Goal: Subscribe to service/newsletter

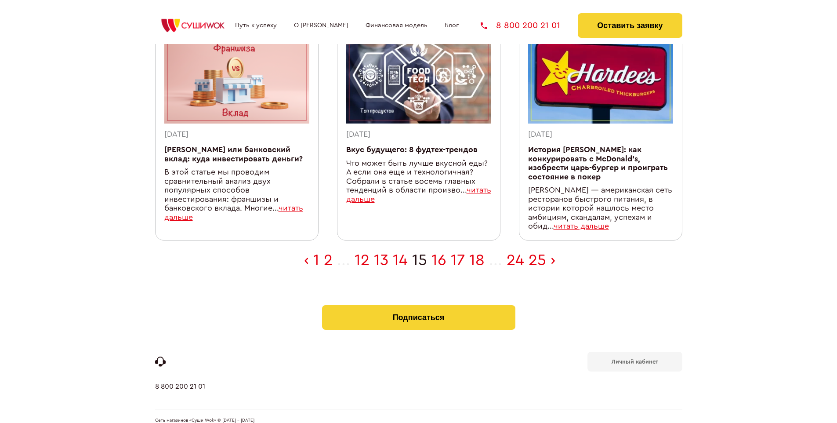
scroll to position [288, 0]
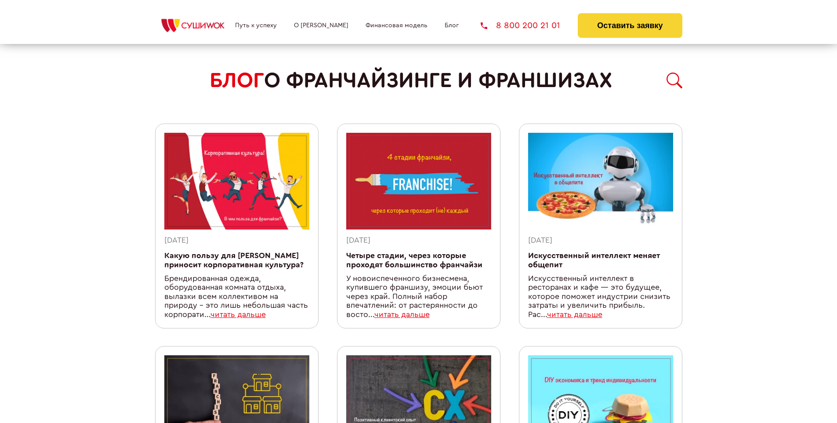
scroll to position [782, 0]
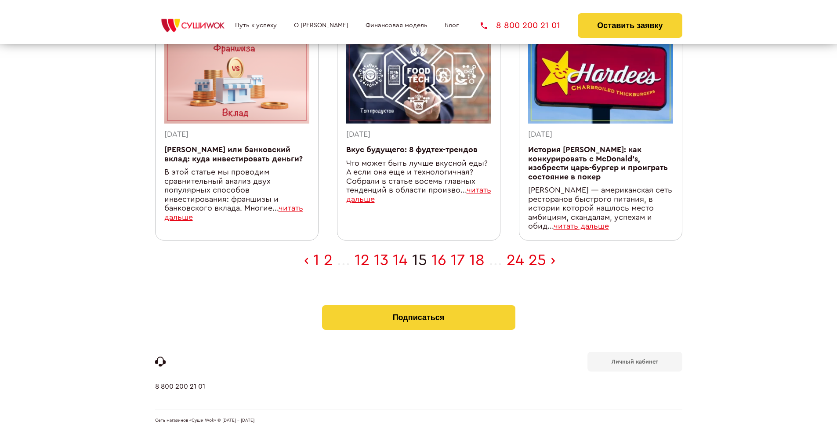
click at [634, 358] on b "Личный кабинет" at bounding box center [635, 361] width 47 height 6
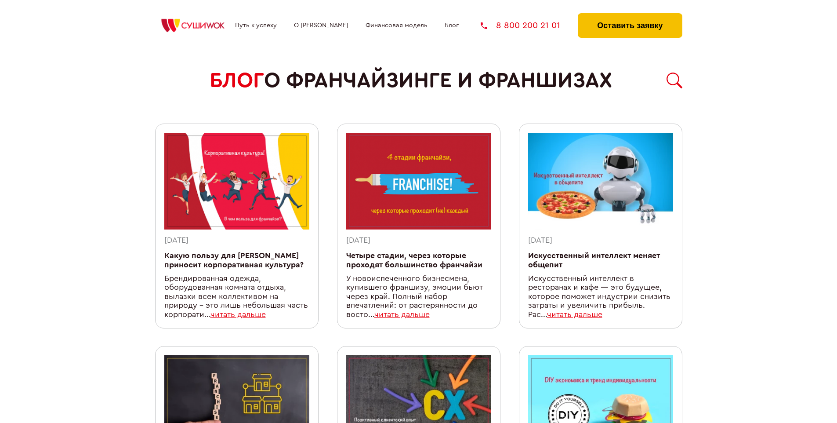
click at [630, 15] on button "Оставить заявку" at bounding box center [630, 25] width 104 height 25
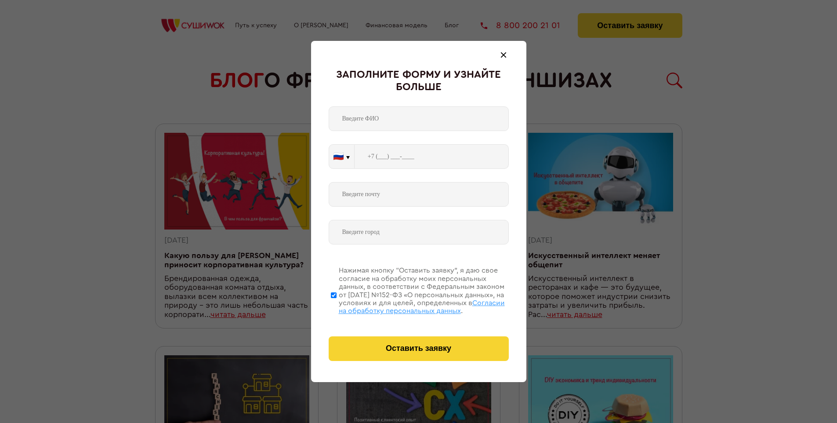
click at [407, 305] on span "Согласии на обработку персональных данных" at bounding box center [422, 306] width 166 height 15
click at [337, 305] on input "Нажимая кнопку “Оставить заявку”, я даю свое согласие на обработку моих персона…" at bounding box center [334, 295] width 6 height 70
checkbox input "false"
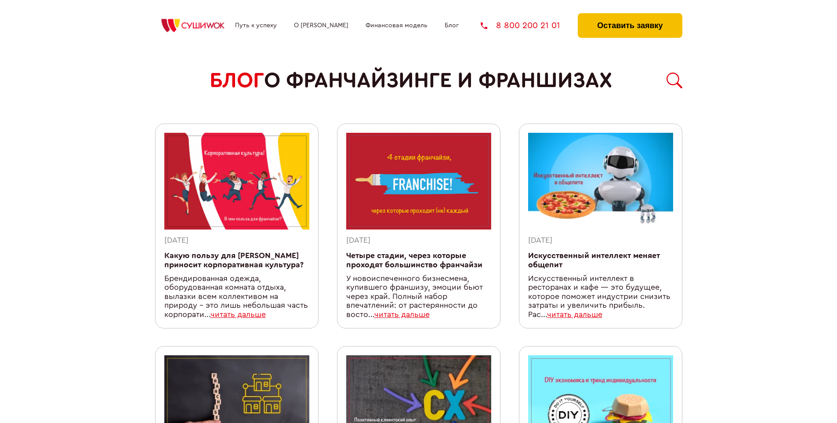
click at [630, 15] on button "Оставить заявку" at bounding box center [630, 25] width 104 height 25
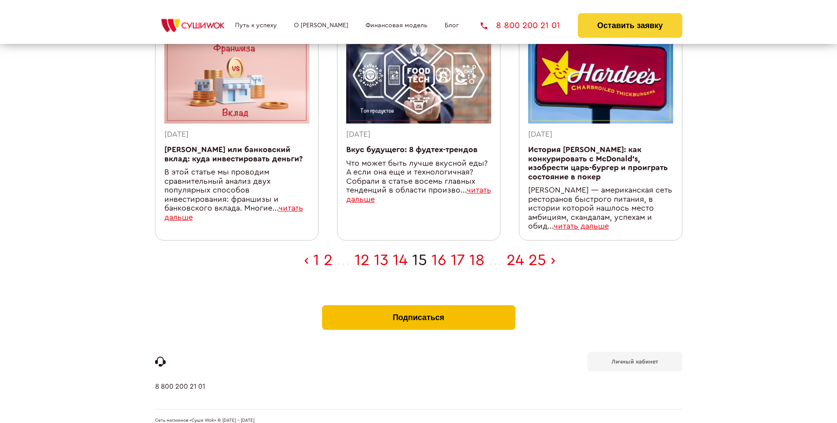
click at [418, 305] on button "Подписаться" at bounding box center [418, 317] width 193 height 25
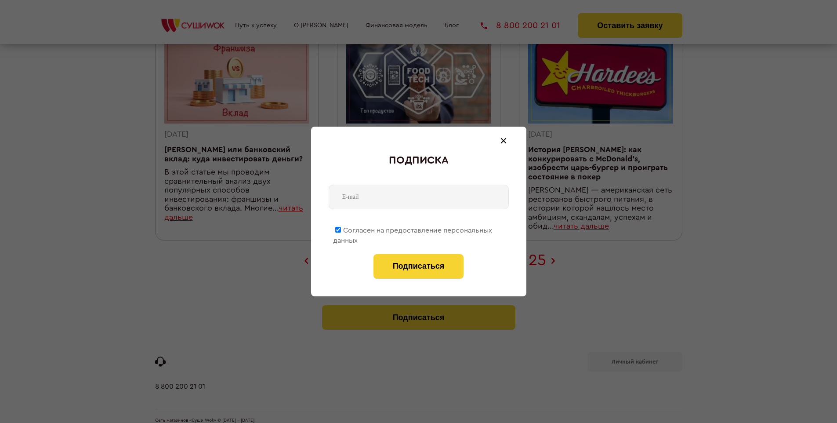
click at [413, 228] on span "Согласен на предоставление персональных данных" at bounding box center [412, 235] width 159 height 17
click at [341, 228] on input "Согласен на предоставление персональных данных" at bounding box center [338, 230] width 6 height 6
checkbox input "false"
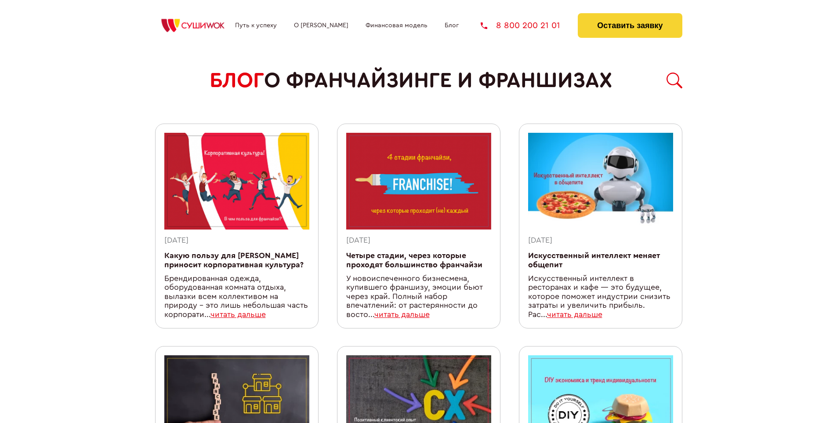
scroll to position [782, 0]
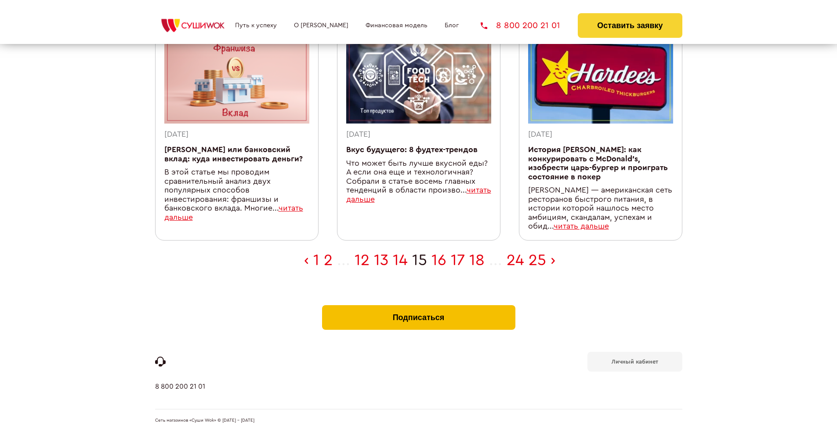
click at [418, 305] on button "Подписаться" at bounding box center [418, 317] width 193 height 25
